Goal: Task Accomplishment & Management: Manage account settings

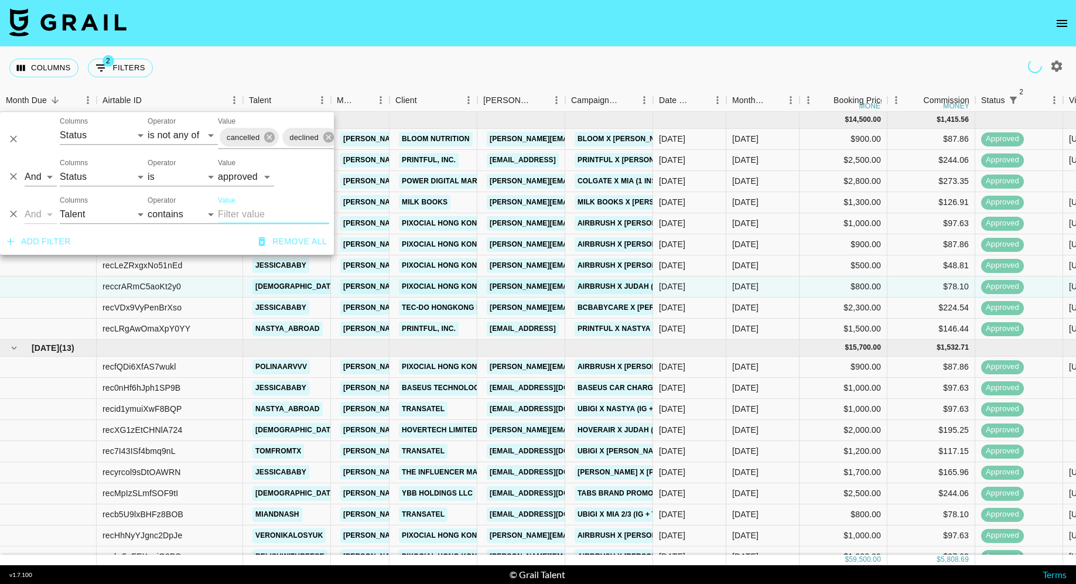
select select "status"
select select "isNotAnyOf"
select select "status"
select select "approved"
select select "talentName"
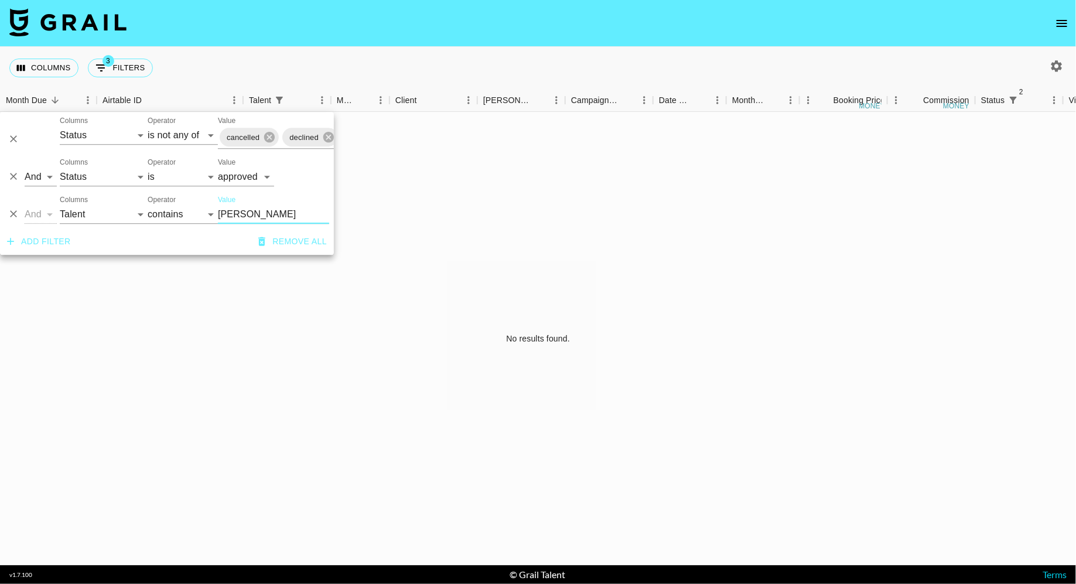
type input "[PERSON_NAME]"
click at [264, 177] on select "confirmed declined draft posted approved cancelled badDebt" at bounding box center [246, 177] width 56 height 19
click at [172, 179] on select "is is not is any of is not any of" at bounding box center [183, 177] width 70 height 19
select select "not"
click at [148, 168] on select "is is not is any of is not any of" at bounding box center [183, 177] width 70 height 19
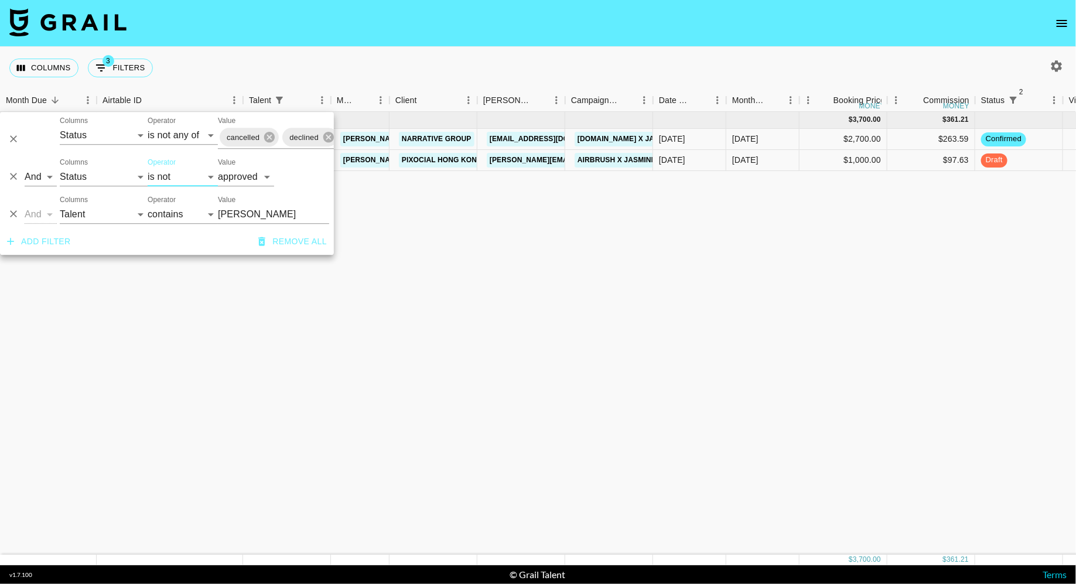
click at [440, 67] on div "Columns 3 Filters + Booking" at bounding box center [538, 68] width 1076 height 42
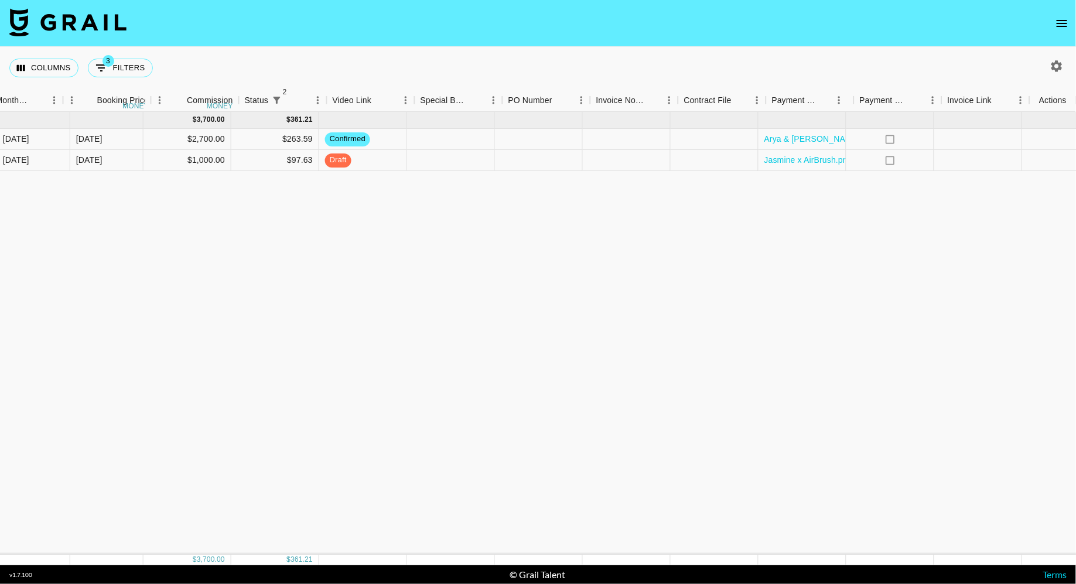
scroll to position [0, 737]
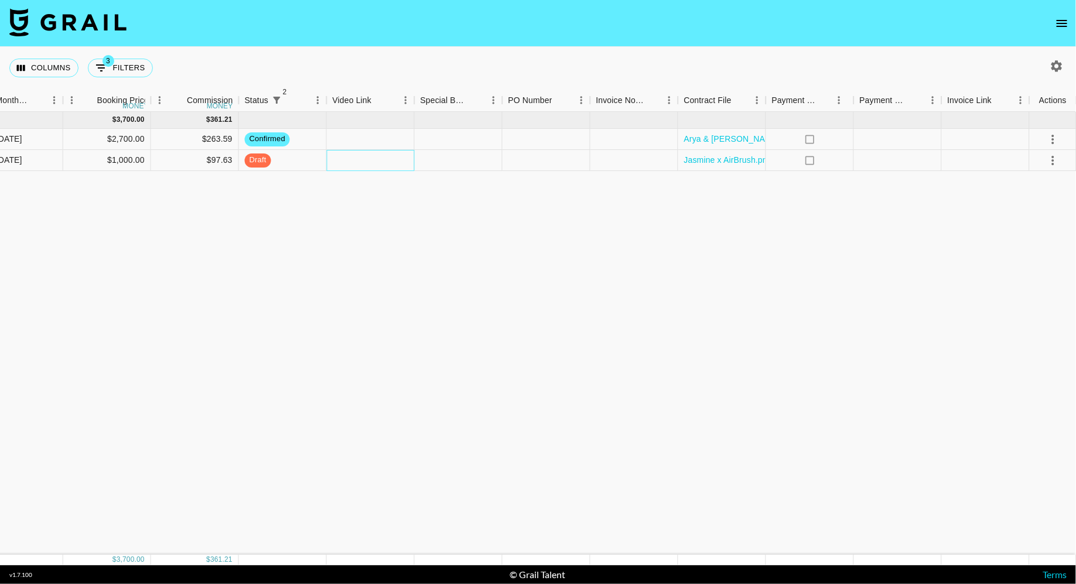
click at [391, 164] on div at bounding box center [371, 160] width 88 height 21
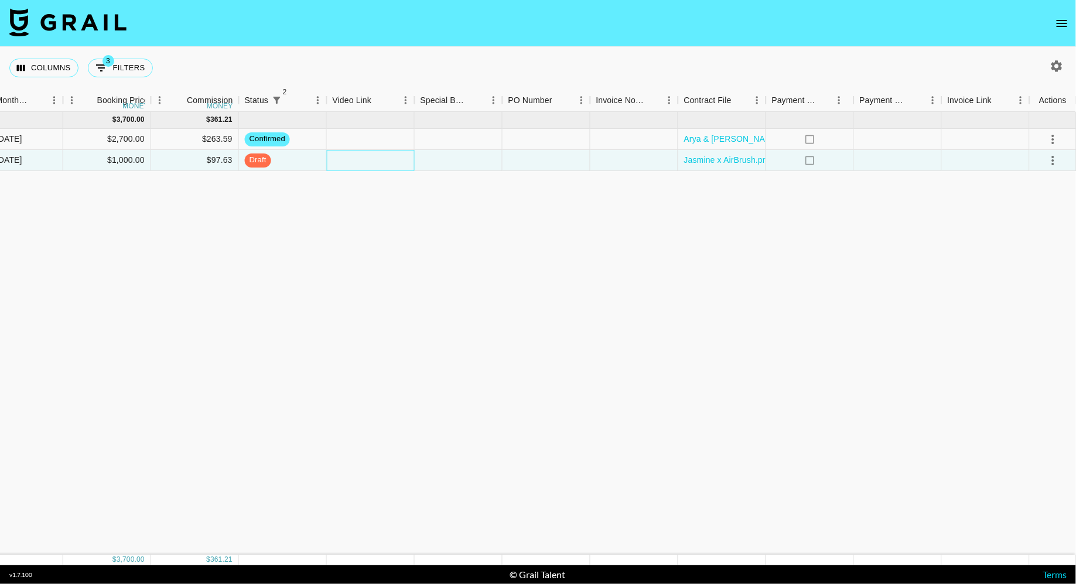
click at [391, 164] on div at bounding box center [371, 160] width 88 height 21
type input "[URL][DOMAIN_NAME]"
click at [479, 209] on div "[DATE] ( 2 ) $ 3,700.00 $ 361.21 recC9xCFRLiFFLYKs jasminepanama22 [PERSON_NAME…" at bounding box center [170, 333] width 1814 height 443
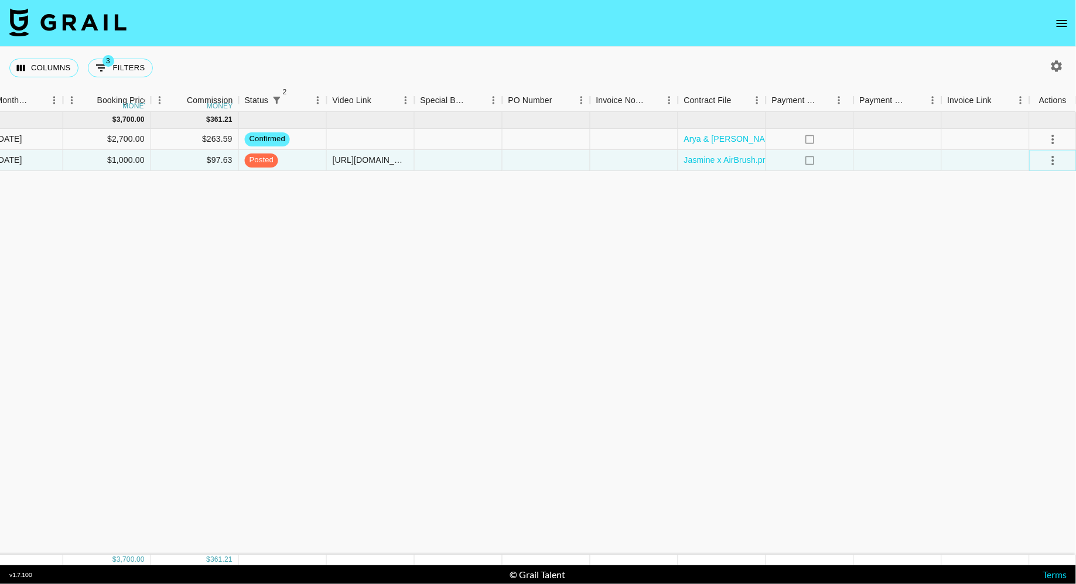
click at [1053, 158] on icon "select merge strategy" at bounding box center [1054, 161] width 14 height 14
click at [1037, 264] on div "Approve" at bounding box center [1028, 270] width 36 height 14
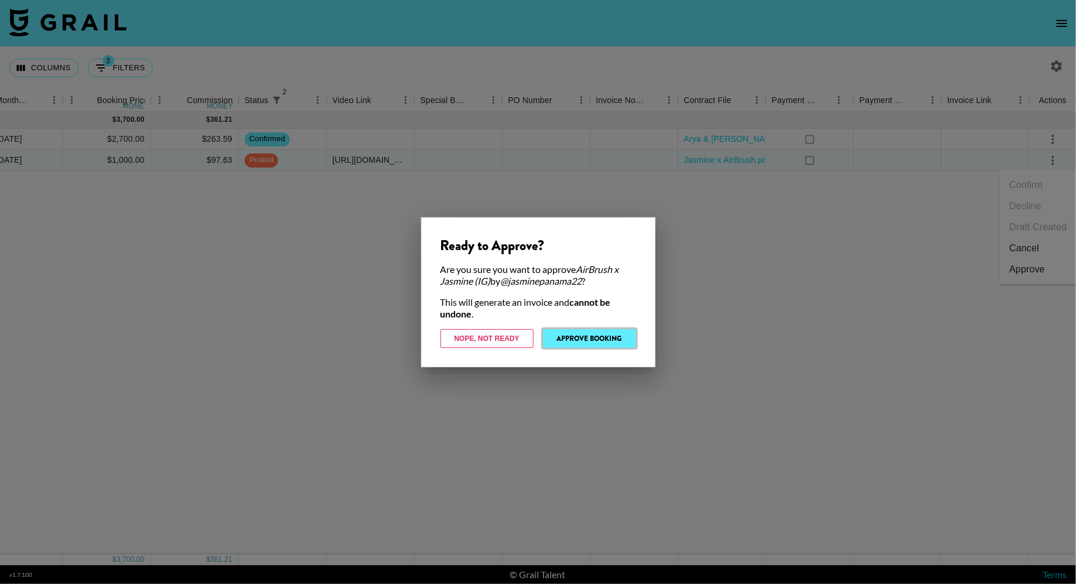
click at [589, 333] on button "Approve Booking" at bounding box center [589, 338] width 93 height 19
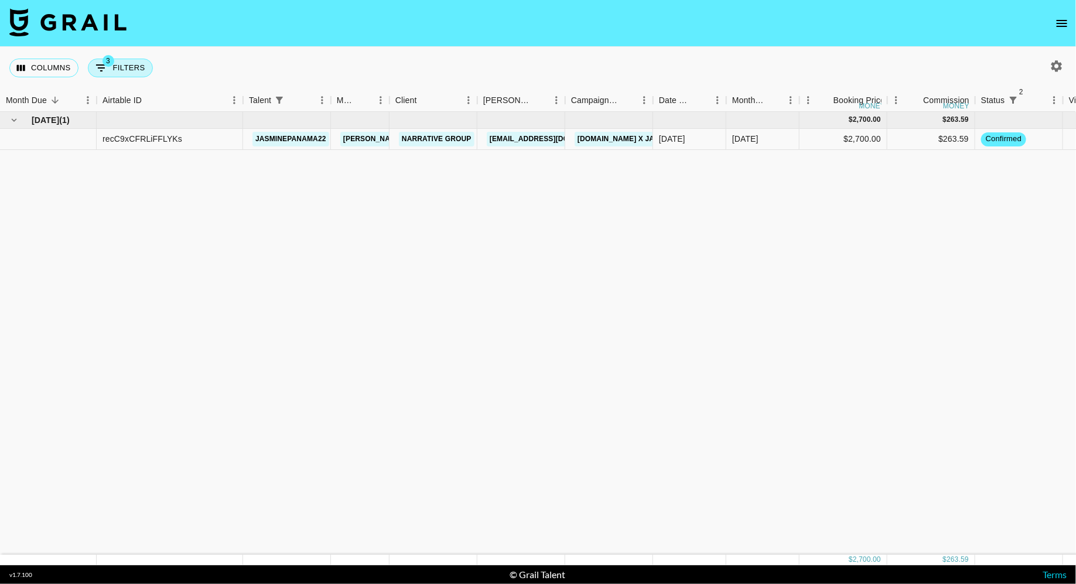
click at [134, 71] on button "3 Filters" at bounding box center [120, 68] width 65 height 19
select select "status"
select select "isNotAnyOf"
select select "status"
select select "not"
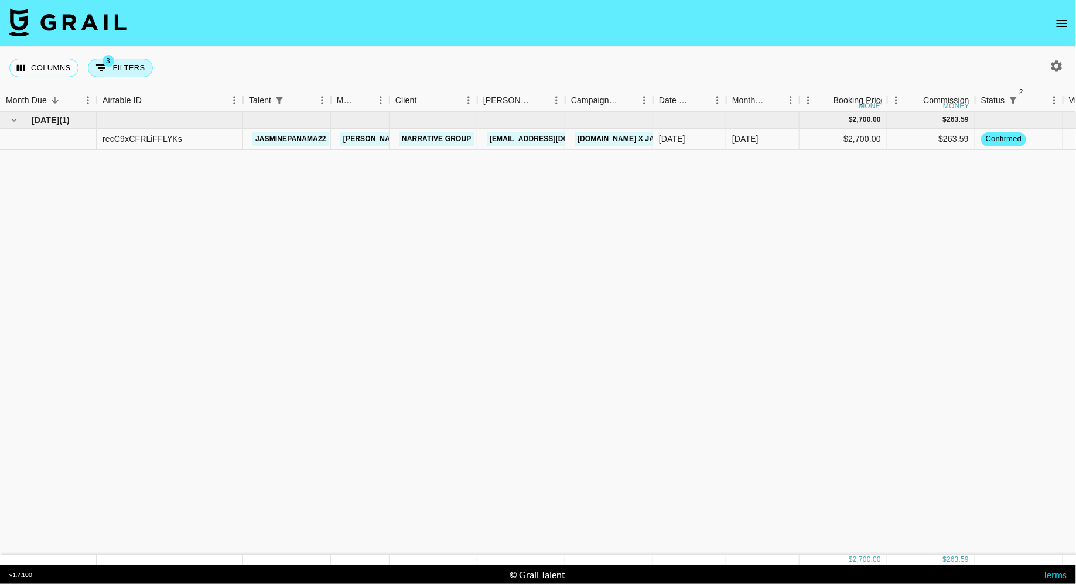
select select "approved"
select select "talentName"
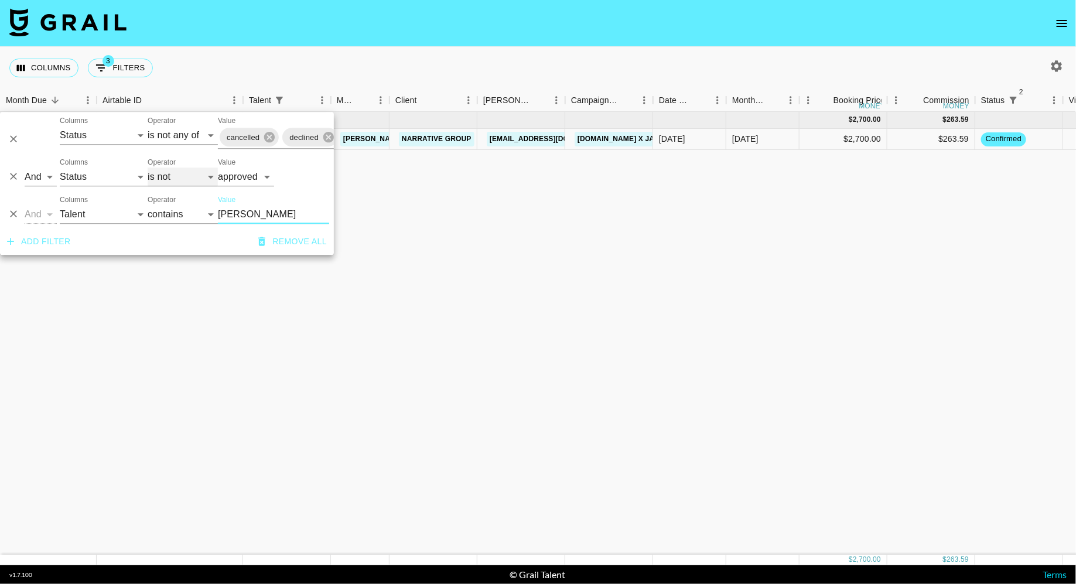
click at [167, 183] on select "is is not is any of is not any of" at bounding box center [183, 177] width 70 height 19
select select "is"
click at [148, 168] on select "is is not is any of is not any of" at bounding box center [183, 177] width 70 height 19
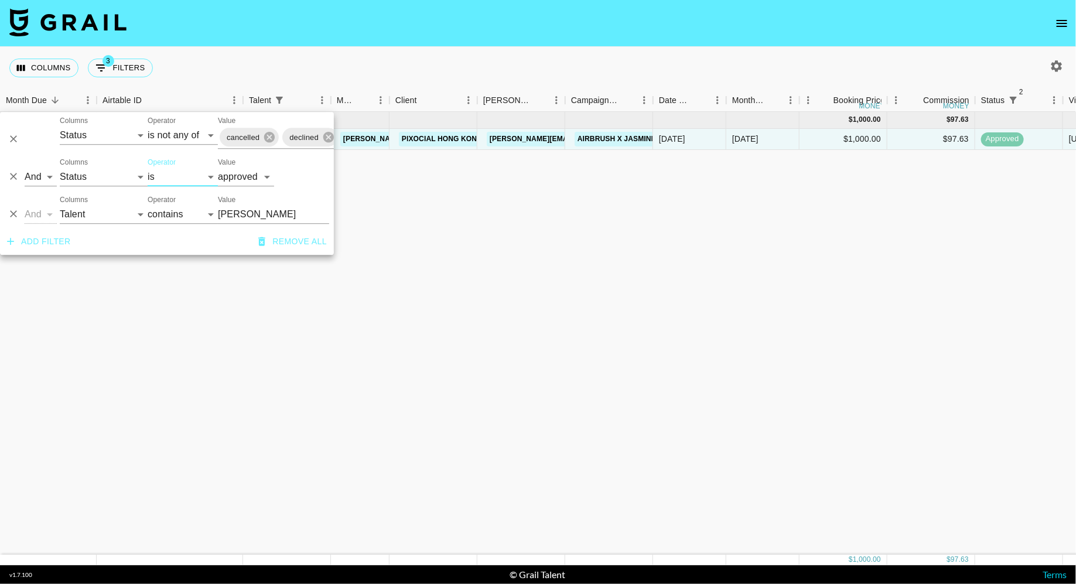
click at [258, 221] on input "[PERSON_NAME]" at bounding box center [273, 214] width 111 height 19
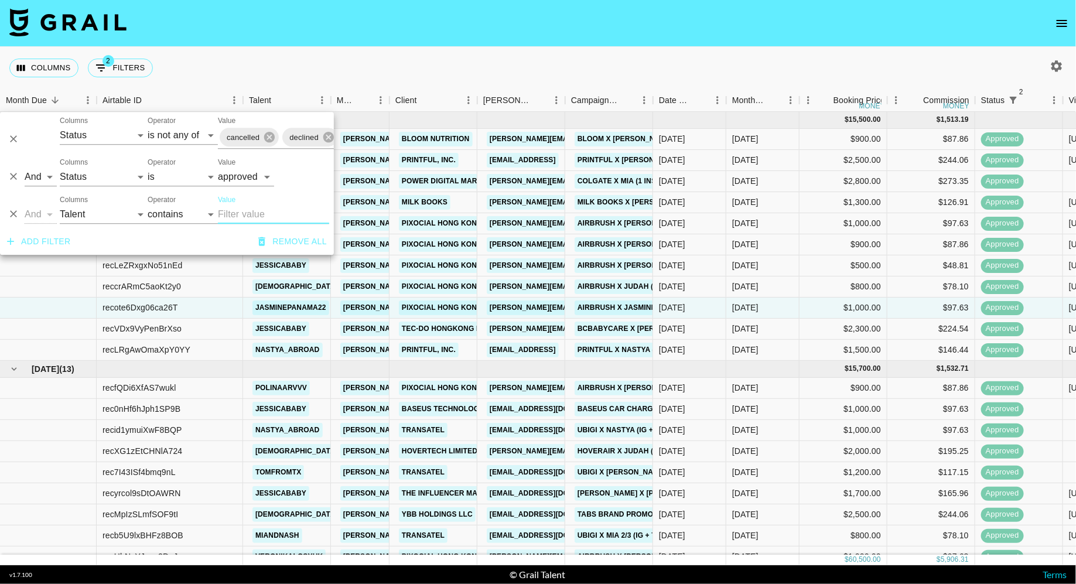
click at [474, 69] on div "Columns 2 Filters + Booking" at bounding box center [538, 68] width 1076 height 42
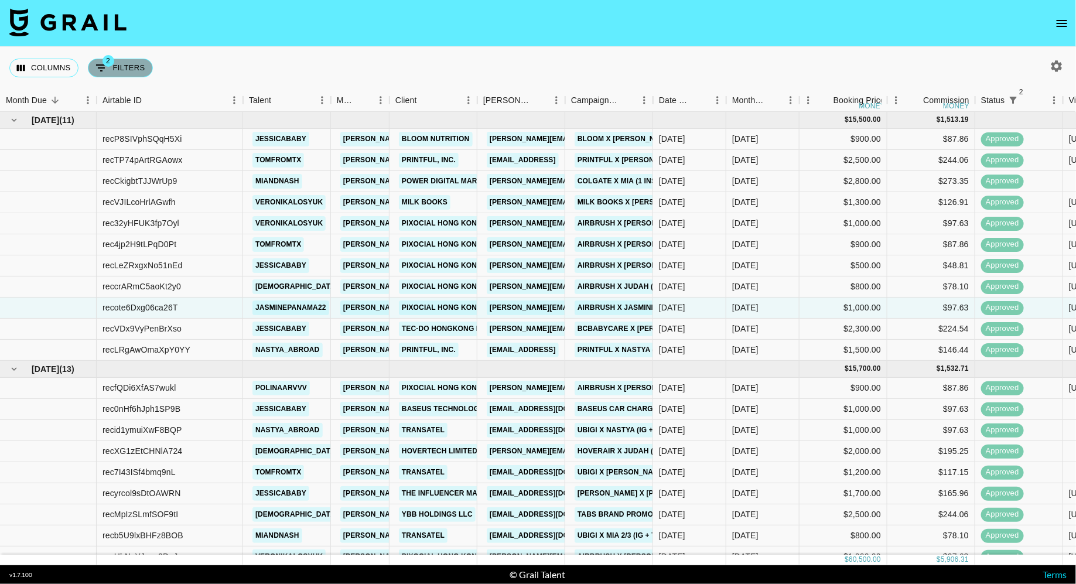
click at [124, 69] on button "2 Filters" at bounding box center [120, 68] width 65 height 19
select select "status"
select select "isNotAnyOf"
select select "status"
select select "approved"
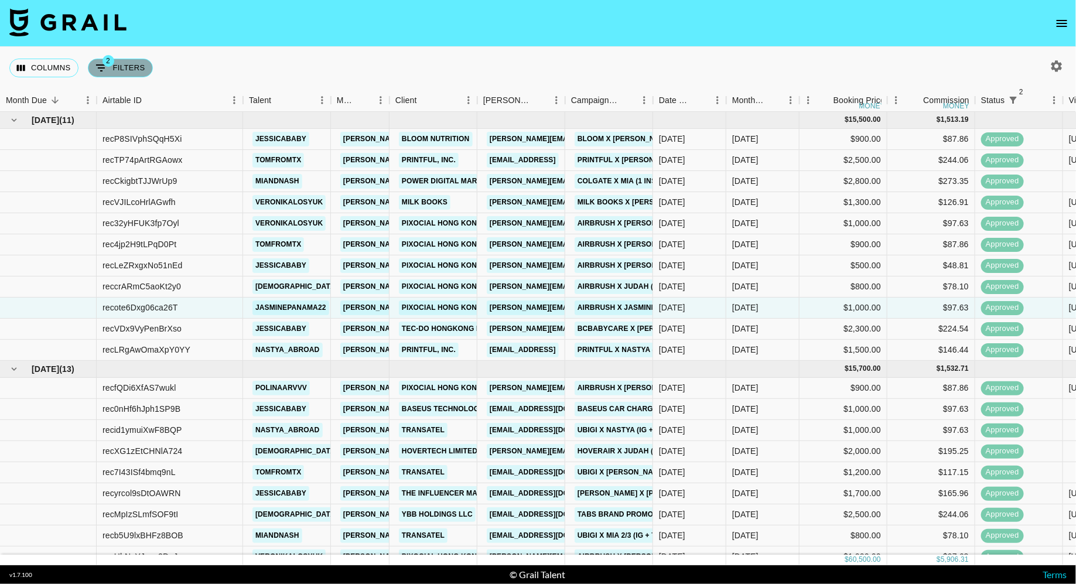
select select "talentName"
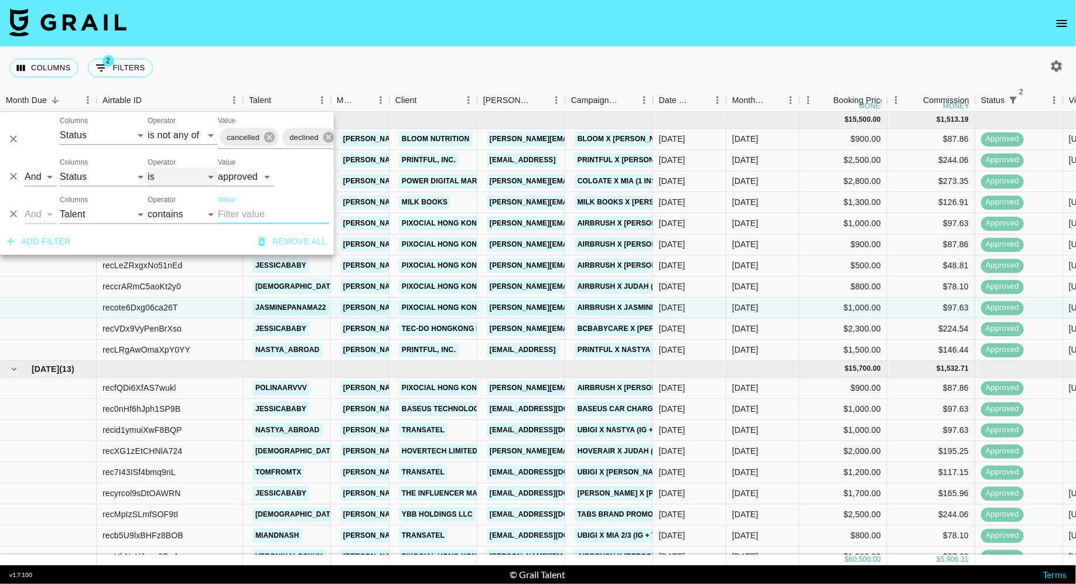
click at [181, 180] on select "is is not is any of is not any of" at bounding box center [183, 177] width 70 height 19
select select "not"
click at [148, 168] on select "is is not is any of is not any of" at bounding box center [183, 177] width 70 height 19
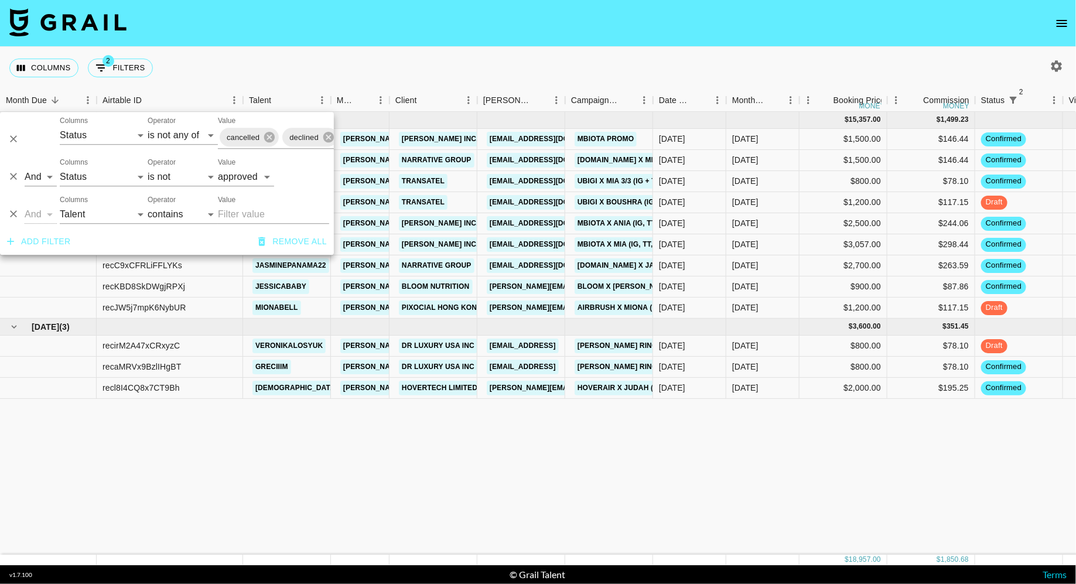
click at [515, 67] on div "Columns 2 Filters + Booking" at bounding box center [538, 68] width 1076 height 42
